Goal: Entertainment & Leisure: Consume media (video, audio)

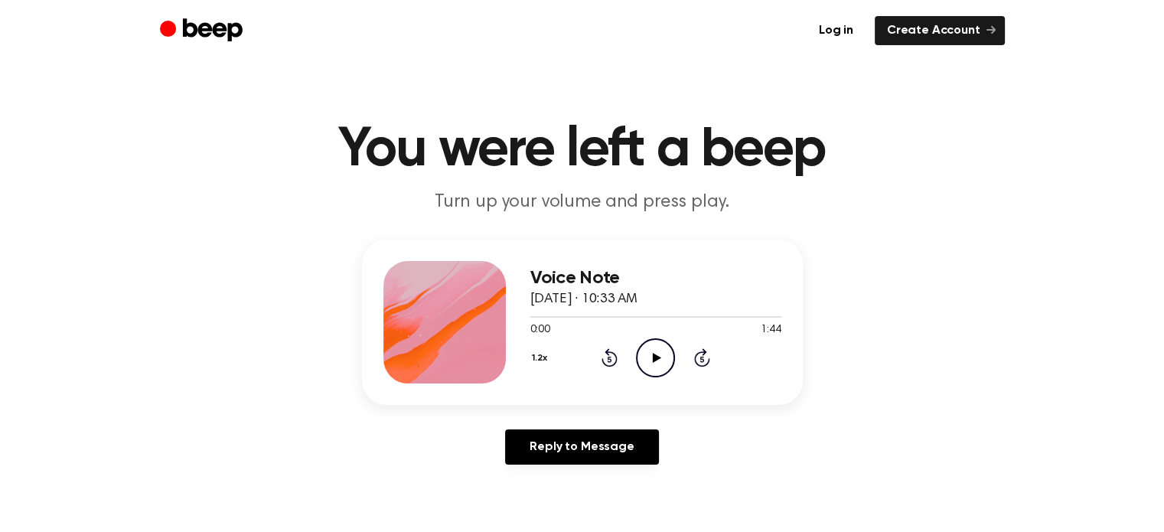
click at [649, 346] on icon "Play Audio" at bounding box center [655, 357] width 39 height 39
click at [661, 312] on div at bounding box center [656, 316] width 251 height 12
click at [652, 354] on icon at bounding box center [655, 358] width 7 height 10
click at [665, 342] on circle at bounding box center [656, 358] width 38 height 38
click at [652, 365] on icon "Pause Audio" at bounding box center [655, 357] width 39 height 39
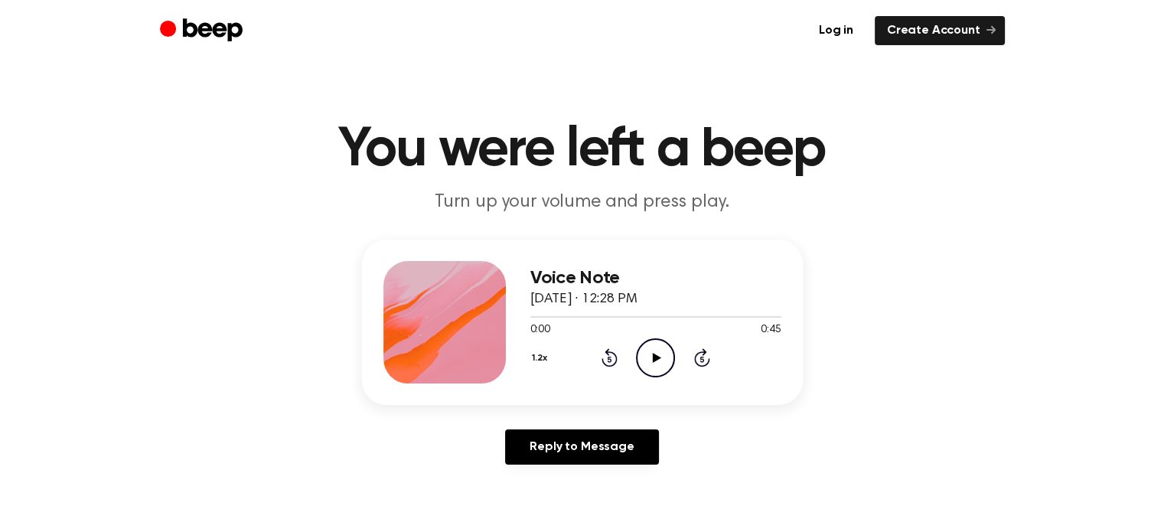
click at [664, 358] on icon "Play Audio" at bounding box center [655, 357] width 39 height 39
drag, startPoint x: 655, startPoint y: 359, endPoint x: 772, endPoint y: 488, distance: 174.5
click at [772, 488] on main "You were left a beep Turn up your volume and press play. Voice Note August 21, …" at bounding box center [582, 472] width 1164 height 944
click at [661, 312] on div at bounding box center [656, 316] width 251 height 12
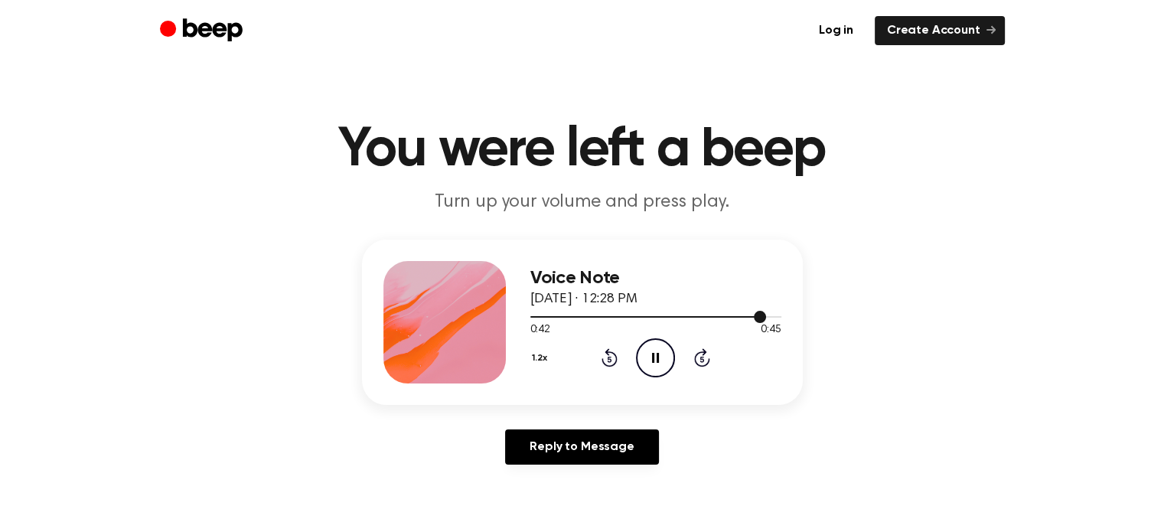
click at [727, 315] on div at bounding box center [656, 316] width 251 height 12
click at [750, 316] on div at bounding box center [656, 317] width 251 height 2
click at [658, 357] on icon at bounding box center [657, 358] width 8 height 10
drag, startPoint x: 658, startPoint y: 357, endPoint x: 743, endPoint y: 435, distance: 114.9
click at [743, 435] on div "Voice Note August 21, 2025 · 12:28 PM 0:45 0:45 Your browser does not support t…" at bounding box center [582, 358] width 1128 height 237
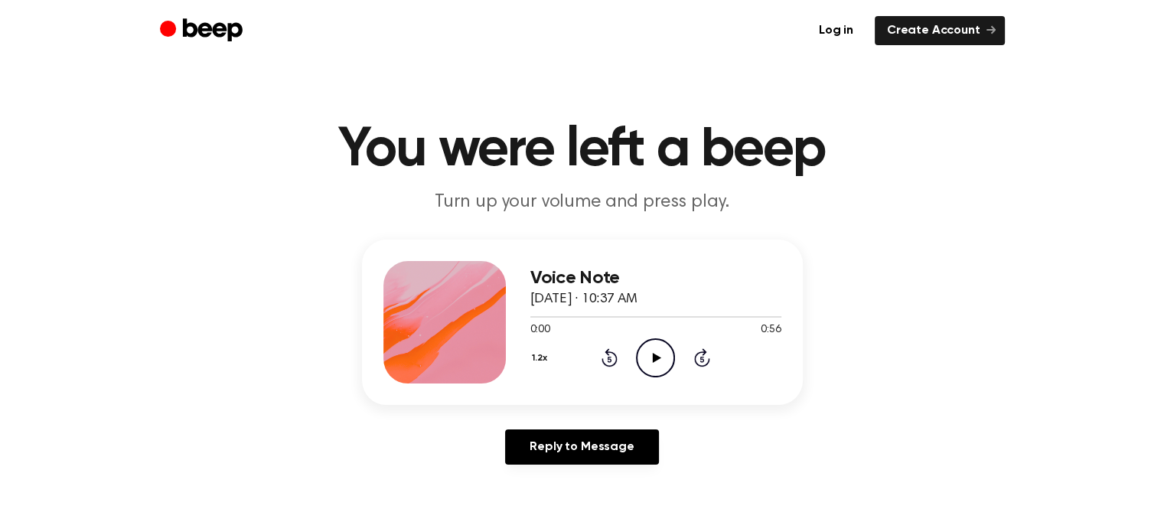
click at [676, 361] on div "1.2x Rewind 5 seconds Play Audio Skip 5 seconds" at bounding box center [656, 357] width 251 height 39
click at [648, 354] on icon "Play Audio" at bounding box center [655, 357] width 39 height 39
click at [655, 352] on icon "Play Audio" at bounding box center [655, 357] width 39 height 39
click at [665, 361] on icon "Play Audio" at bounding box center [655, 357] width 39 height 39
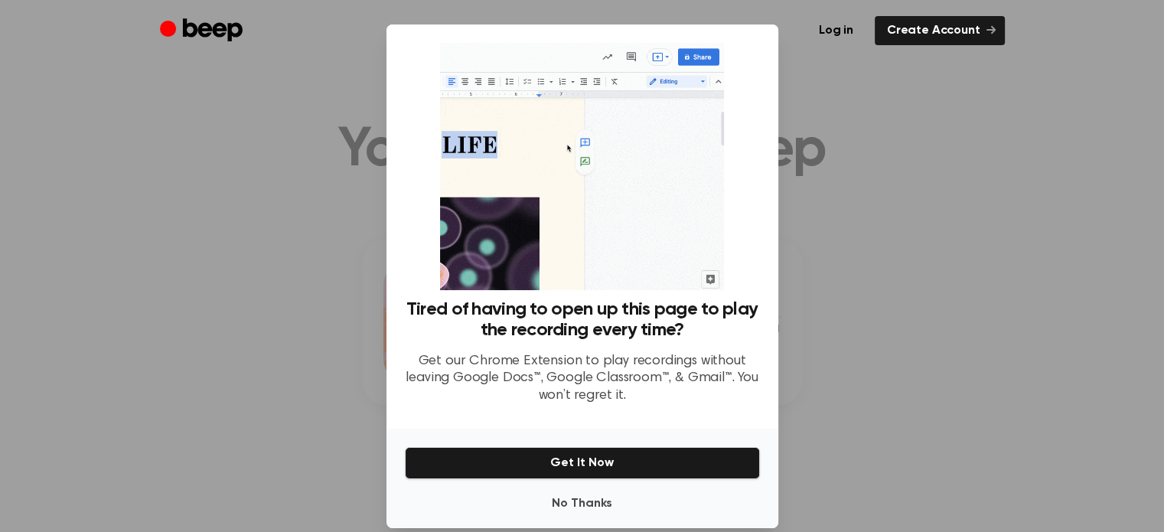
drag, startPoint x: 577, startPoint y: 509, endPoint x: 550, endPoint y: 486, distance: 35.3
click at [550, 486] on div "No Thanks Get It Now" at bounding box center [583, 479] width 392 height 100
click at [550, 487] on div "No Thanks Get It Now" at bounding box center [583, 479] width 392 height 100
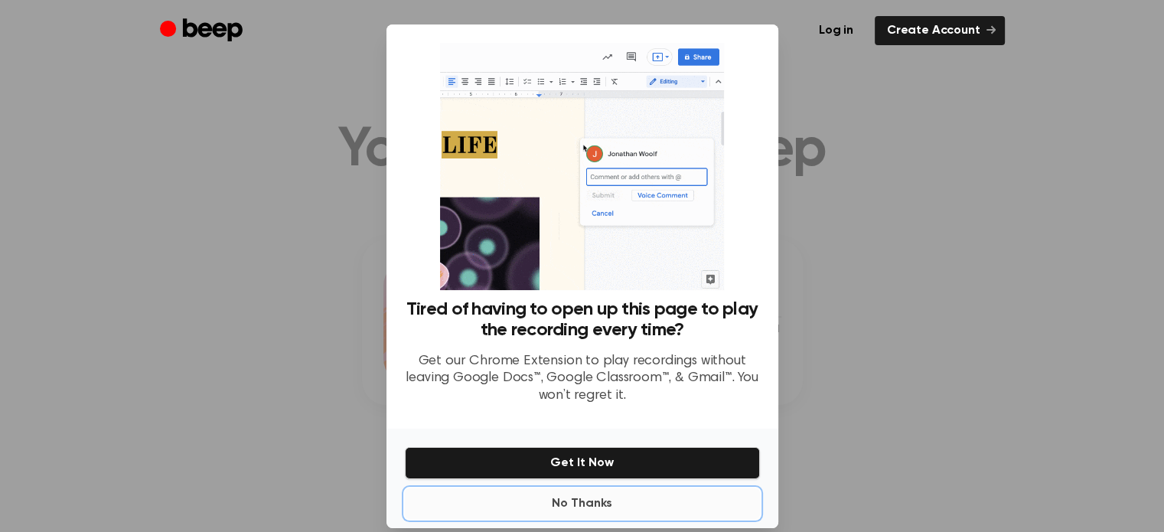
click at [548, 498] on button "No Thanks" at bounding box center [582, 503] width 355 height 31
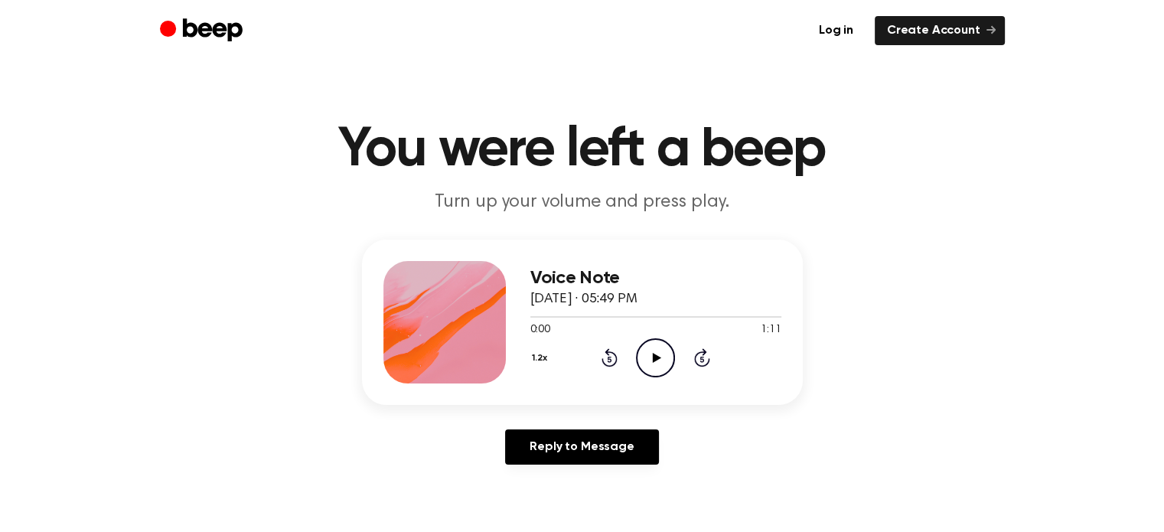
click at [650, 361] on icon "Play Audio" at bounding box center [655, 357] width 39 height 39
